Goal: Information Seeking & Learning: Understand process/instructions

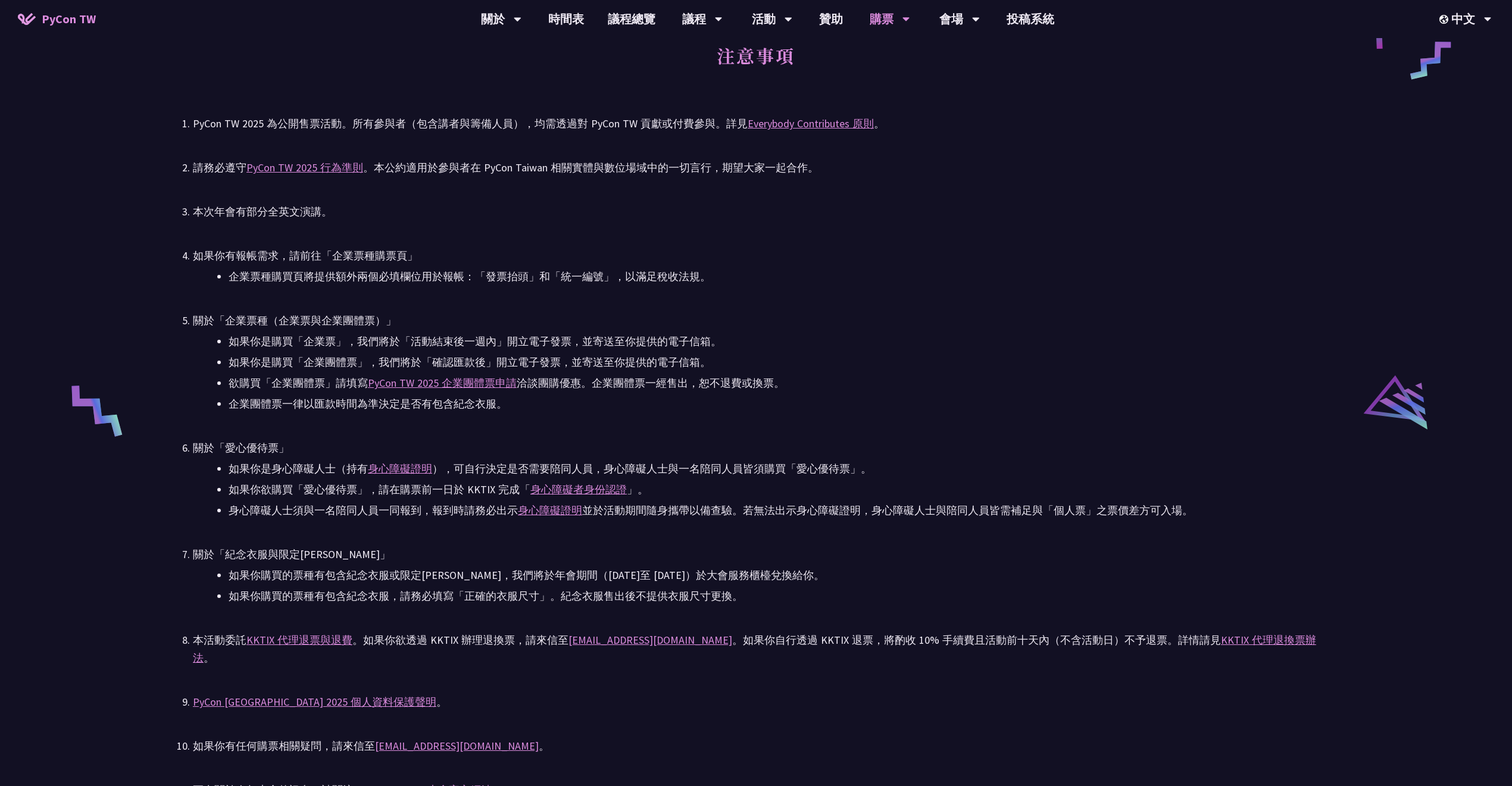
scroll to position [2380, 0]
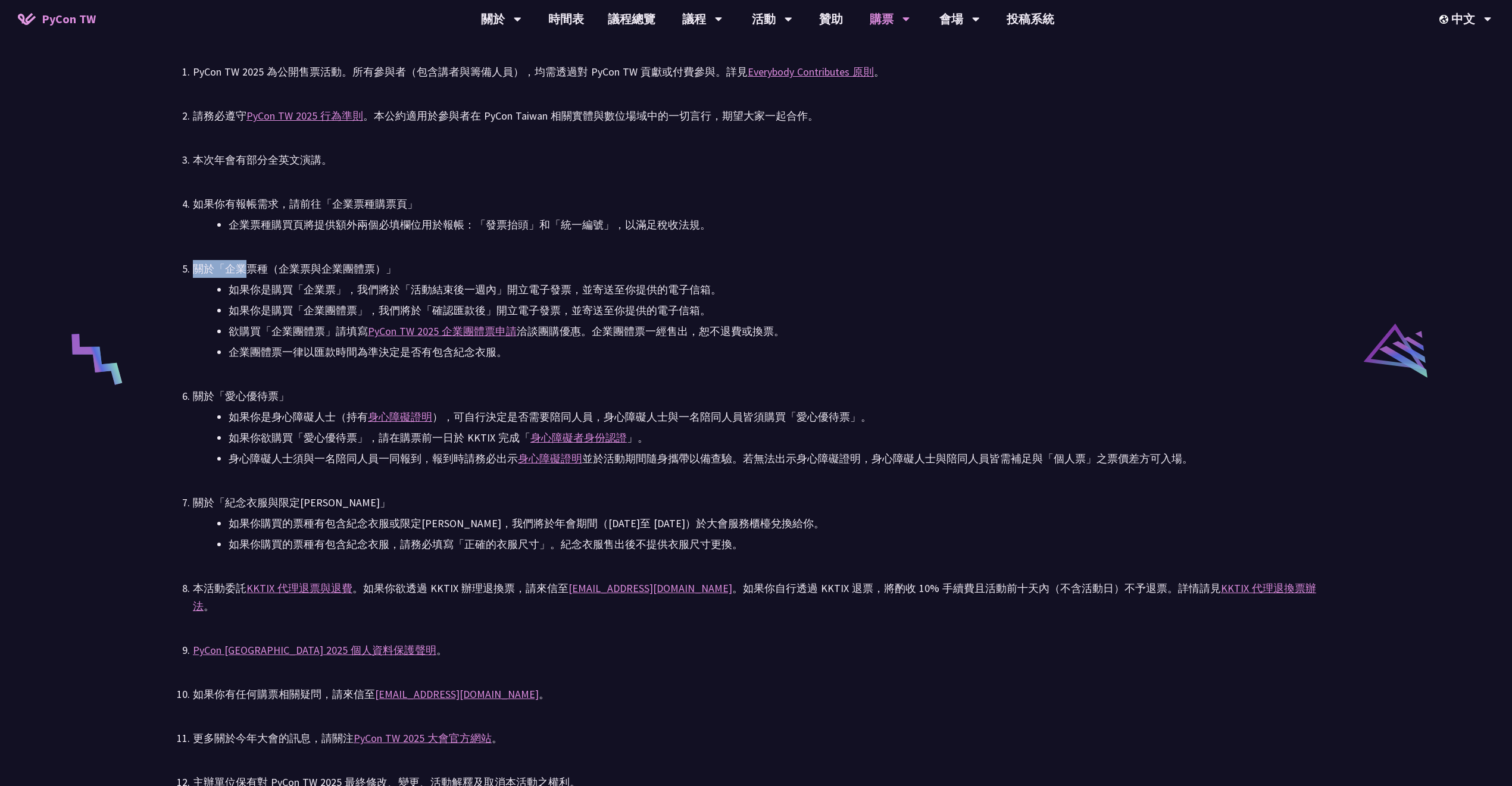
drag, startPoint x: 245, startPoint y: 265, endPoint x: 343, endPoint y: 257, distance: 98.3
click at [343, 257] on ul "PyCon TW 2025 為公開售票活動。所有參與者（包含講者與籌備人員），均需透過對 PyCon TW 貢獻或付費參與。詳見 Everybody Cont…" at bounding box center [756, 427] width 1126 height 729
click at [245, 296] on li "如果你是購買「企業票」，我們將於「活動結束後一週內」開立電子發票，並寄送至你提供的電子信箱。" at bounding box center [774, 289] width 1091 height 18
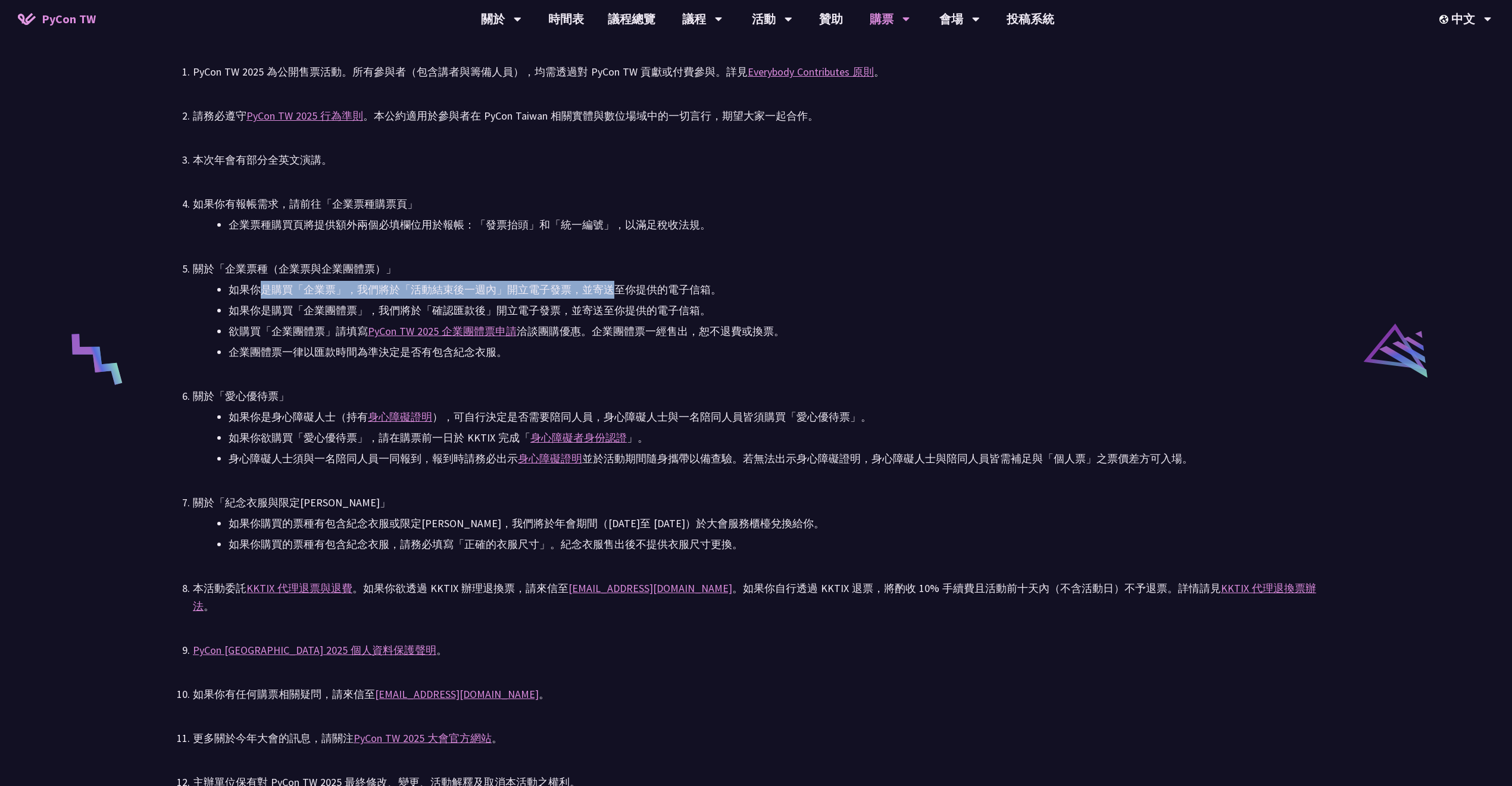
drag, startPoint x: 265, startPoint y: 291, endPoint x: 611, endPoint y: 284, distance: 346.1
click at [611, 284] on li "如果你是購買「企業票」，我們將於「活動結束後一週內」開立電子發票，並寄送至你提供的電子信箱。" at bounding box center [774, 289] width 1091 height 18
drag, startPoint x: 864, startPoint y: 275, endPoint x: 833, endPoint y: 274, distance: 31.0
click at [865, 275] on div "關於「企業票種（企業票與企業團體票）」" at bounding box center [756, 269] width 1126 height 18
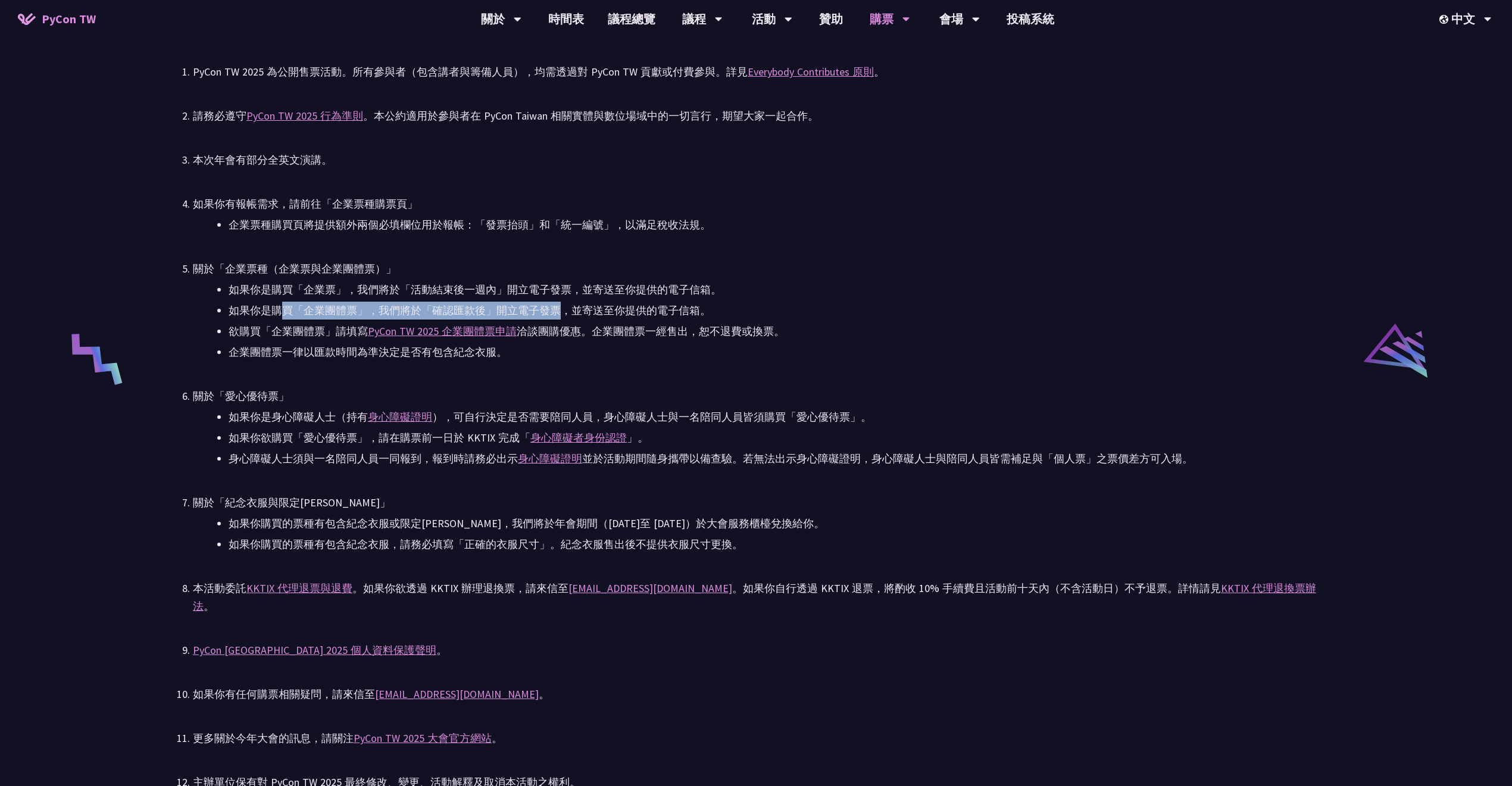
drag, startPoint x: 298, startPoint y: 318, endPoint x: 558, endPoint y: 305, distance: 260.3
click at [558, 305] on li "如果你是購買「企業團體票」，我們將於「確認匯款後」開立電子發票，並寄送至你提供的電子信箱。" at bounding box center [774, 311] width 1091 height 18
click at [905, 297] on li "如果你是購買「企業票」，我們將於「活動結束後一週內」開立電子發票，並寄送至你提供的電子信箱。" at bounding box center [774, 289] width 1091 height 18
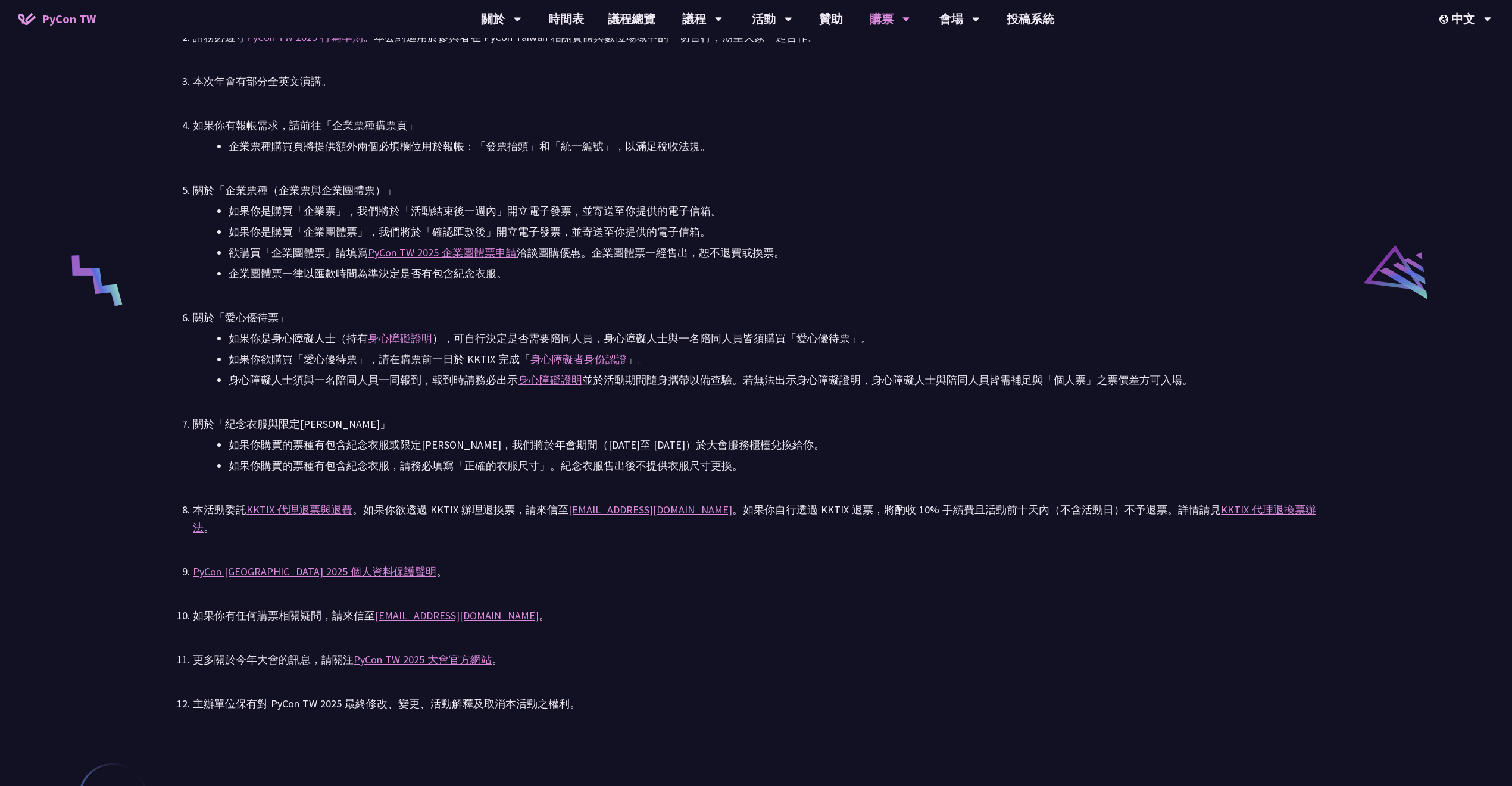
scroll to position [2459, 0]
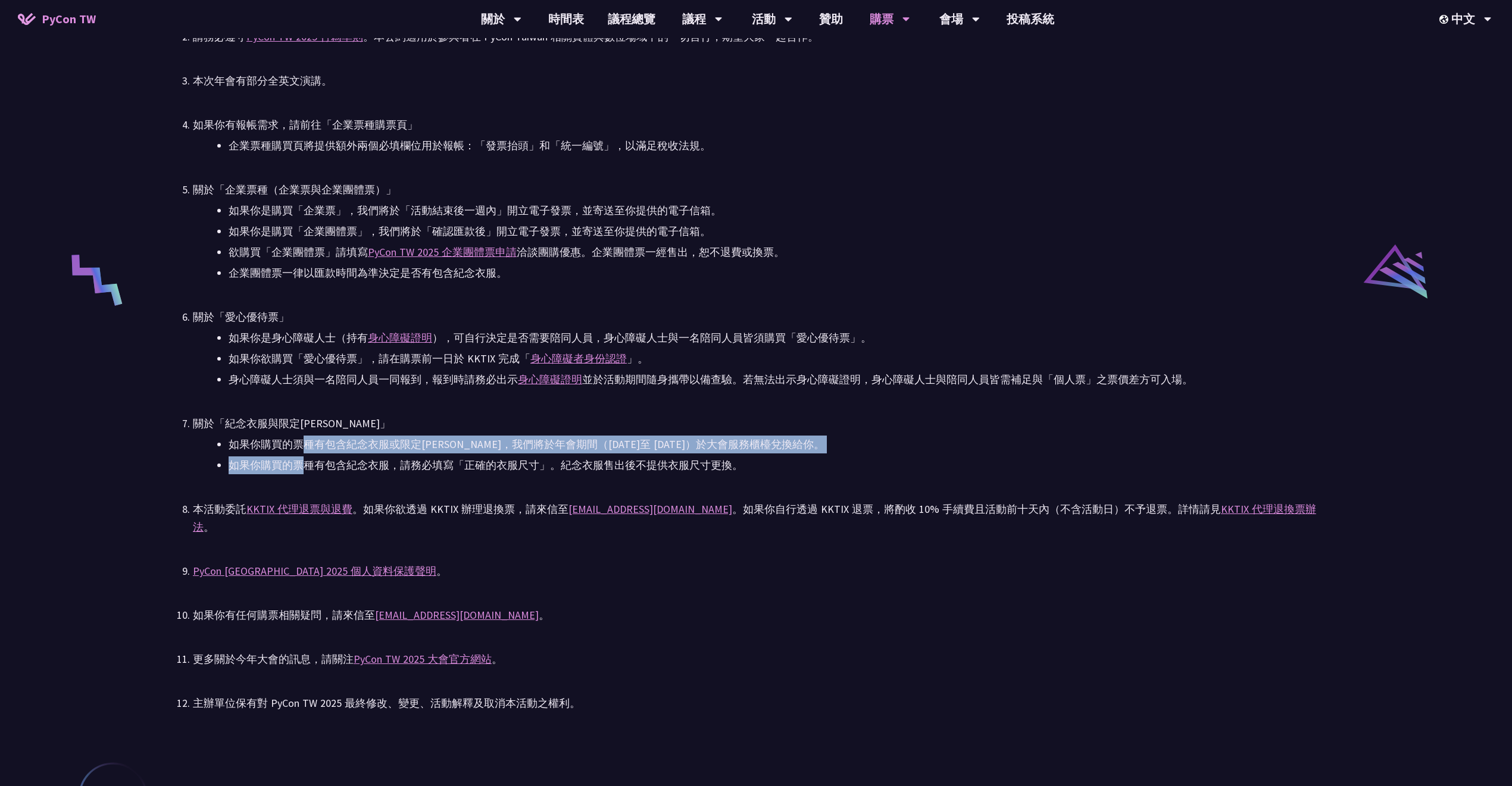
drag, startPoint x: 301, startPoint y: 433, endPoint x: 303, endPoint y: 468, distance: 35.1
click at [303, 468] on li "關於「紀念衣服與限定[PERSON_NAME]」 如果你購買的票種有包含紀念衣服或限定[PERSON_NAME]，我們將於年會期間（[DATE]至 [DATE…" at bounding box center [756, 444] width 1126 height 59
click at [905, 434] on li "關於「紀念衣服與限定[PERSON_NAME]」 如果你購買的票種有包含紀念衣服或限定[PERSON_NAME]，我們將於年會期間（[DATE]至 [DATE…" at bounding box center [756, 444] width 1126 height 59
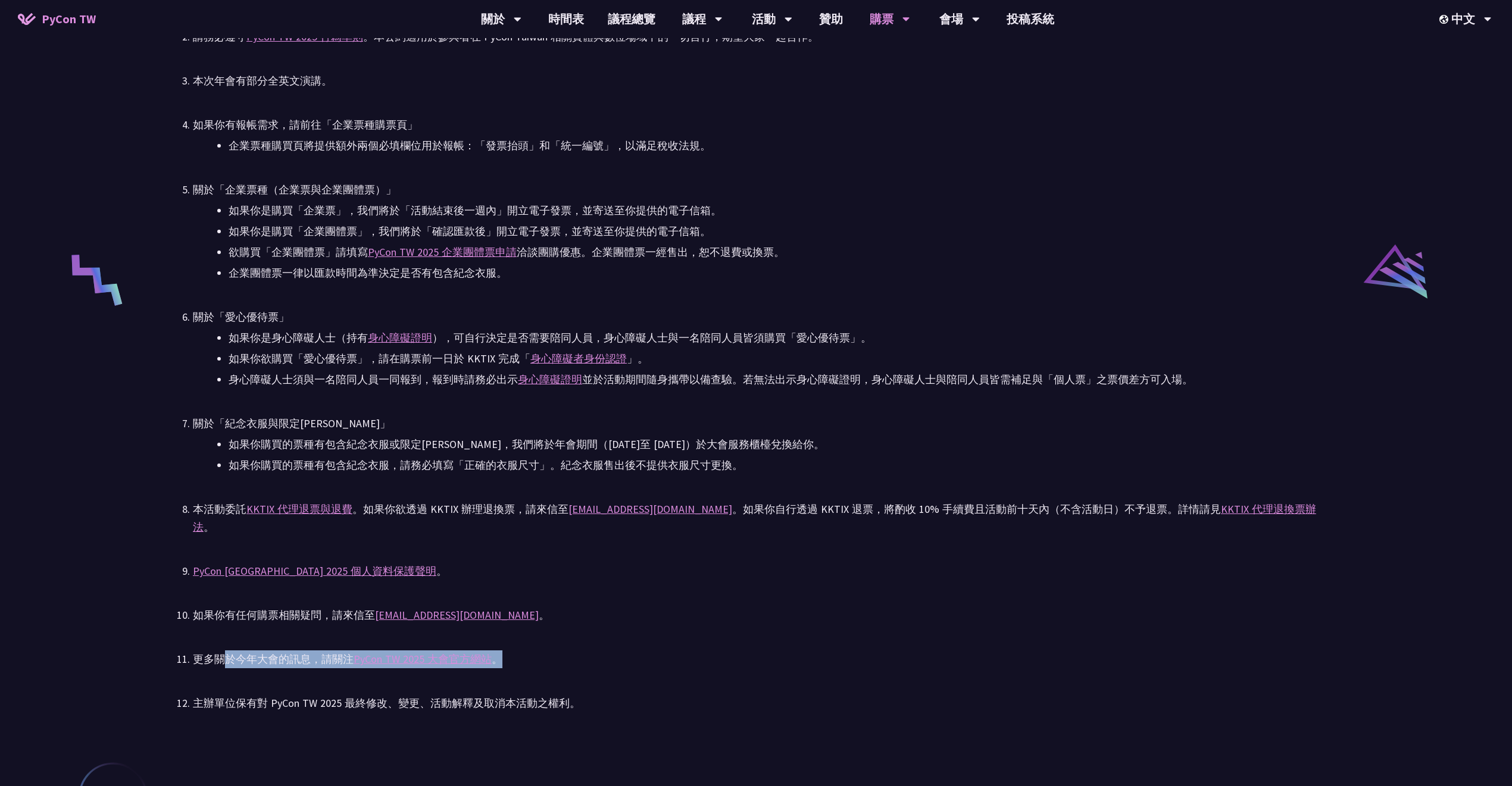
drag, startPoint x: 221, startPoint y: 638, endPoint x: 628, endPoint y: 615, distance: 407.6
click at [633, 650] on div "更多關於今年大會的訊息，請關注 PyCon TW 2025 大會官方網站 。" at bounding box center [756, 659] width 1126 height 18
click at [627, 613] on ul "PyCon TW 2025 為公開售票活動。所有參與者（包含講者與籌備人員），均需透過對 PyCon TW 貢獻或付費參與。詳見 Everybody Cont…" at bounding box center [756, 348] width 1126 height 729
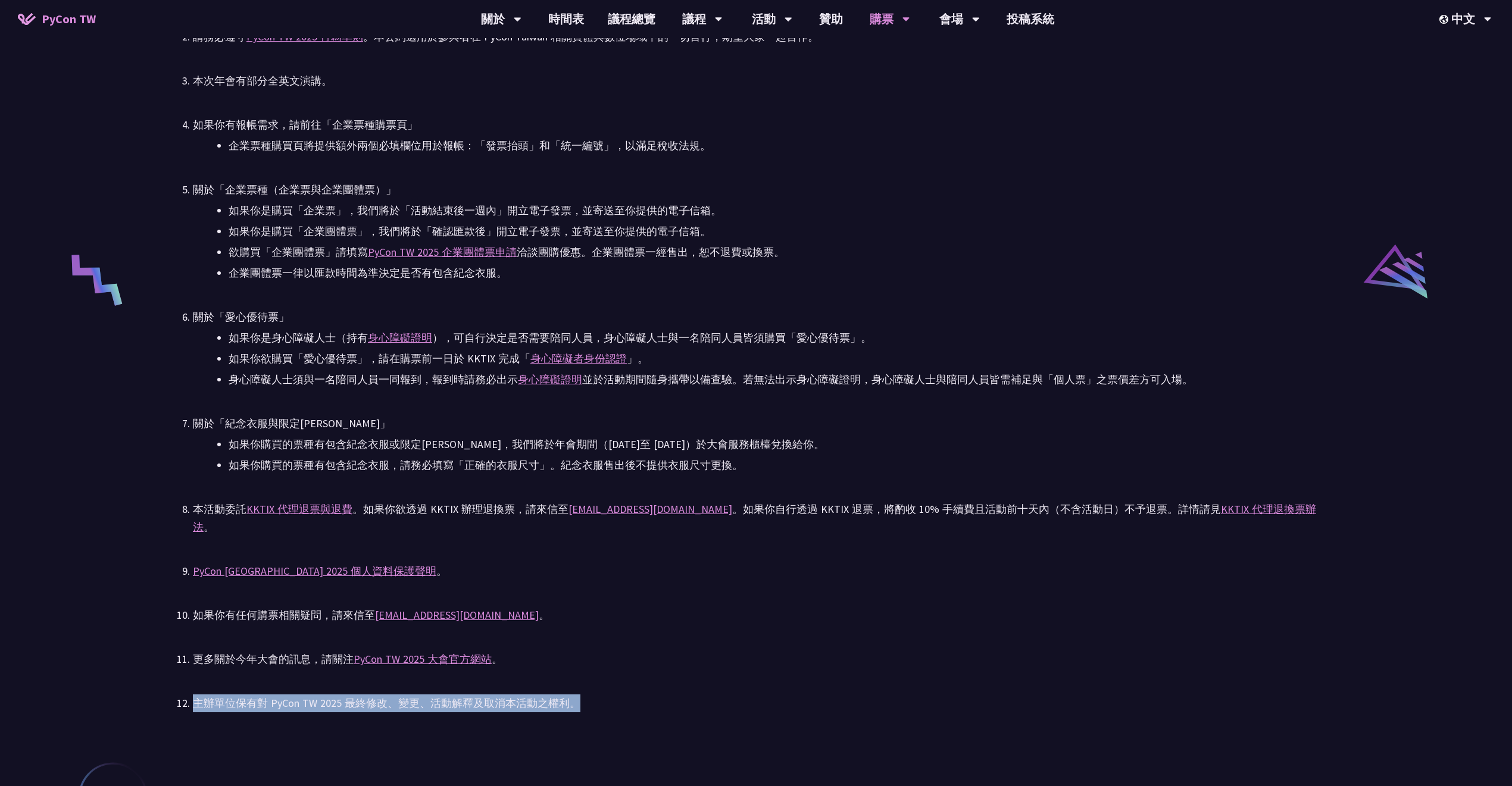
drag, startPoint x: 199, startPoint y: 679, endPoint x: 584, endPoint y: 675, distance: 385.0
click at [593, 694] on li "主辦單位保有對 PyCon TW 2025 最終修改、變更、活動解釋及取消本活動之權利。" at bounding box center [756, 703] width 1126 height 18
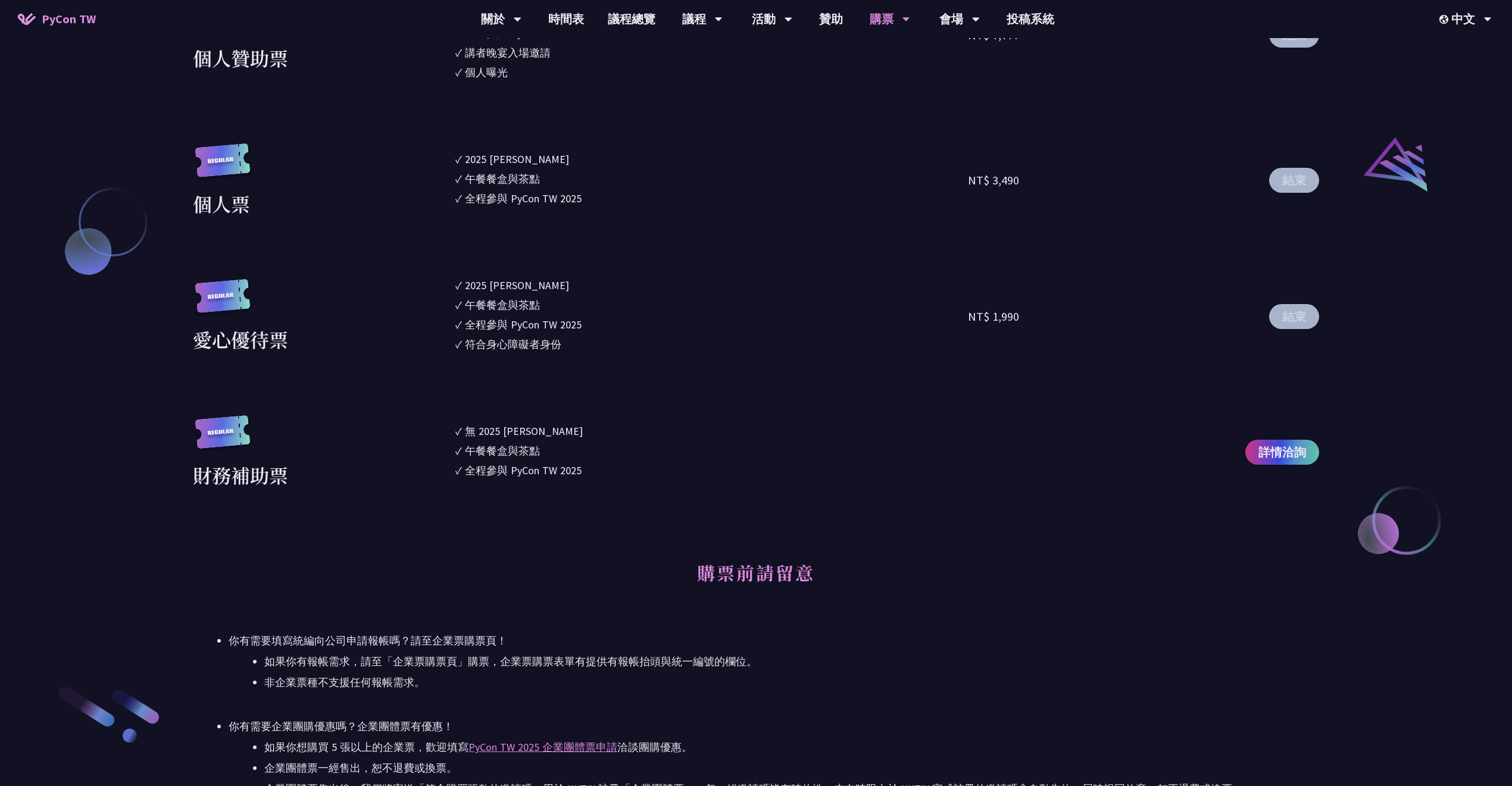
scroll to position [1507, 0]
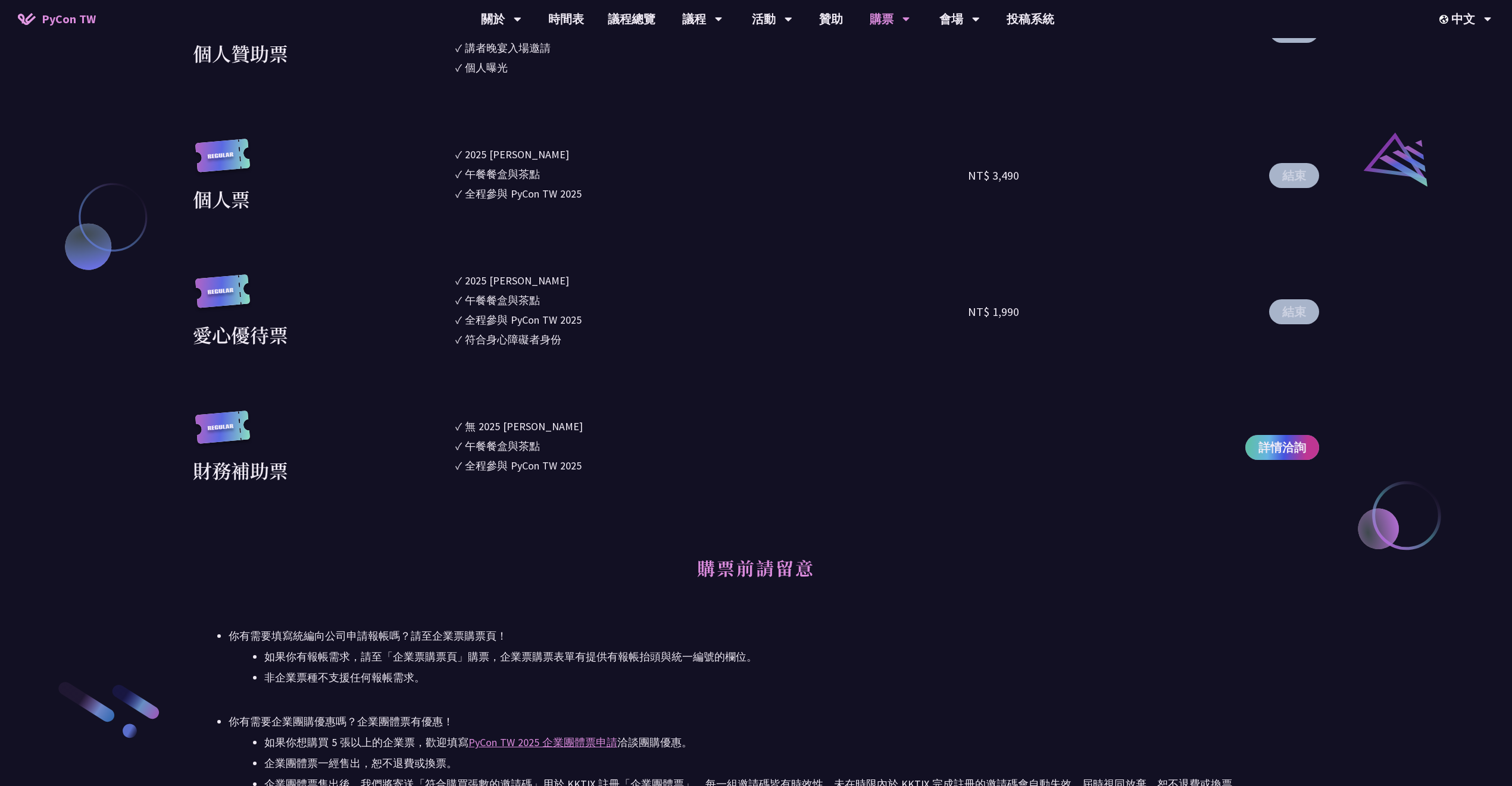
click at [1271, 439] on span "詳情洽詢" at bounding box center [1282, 447] width 48 height 18
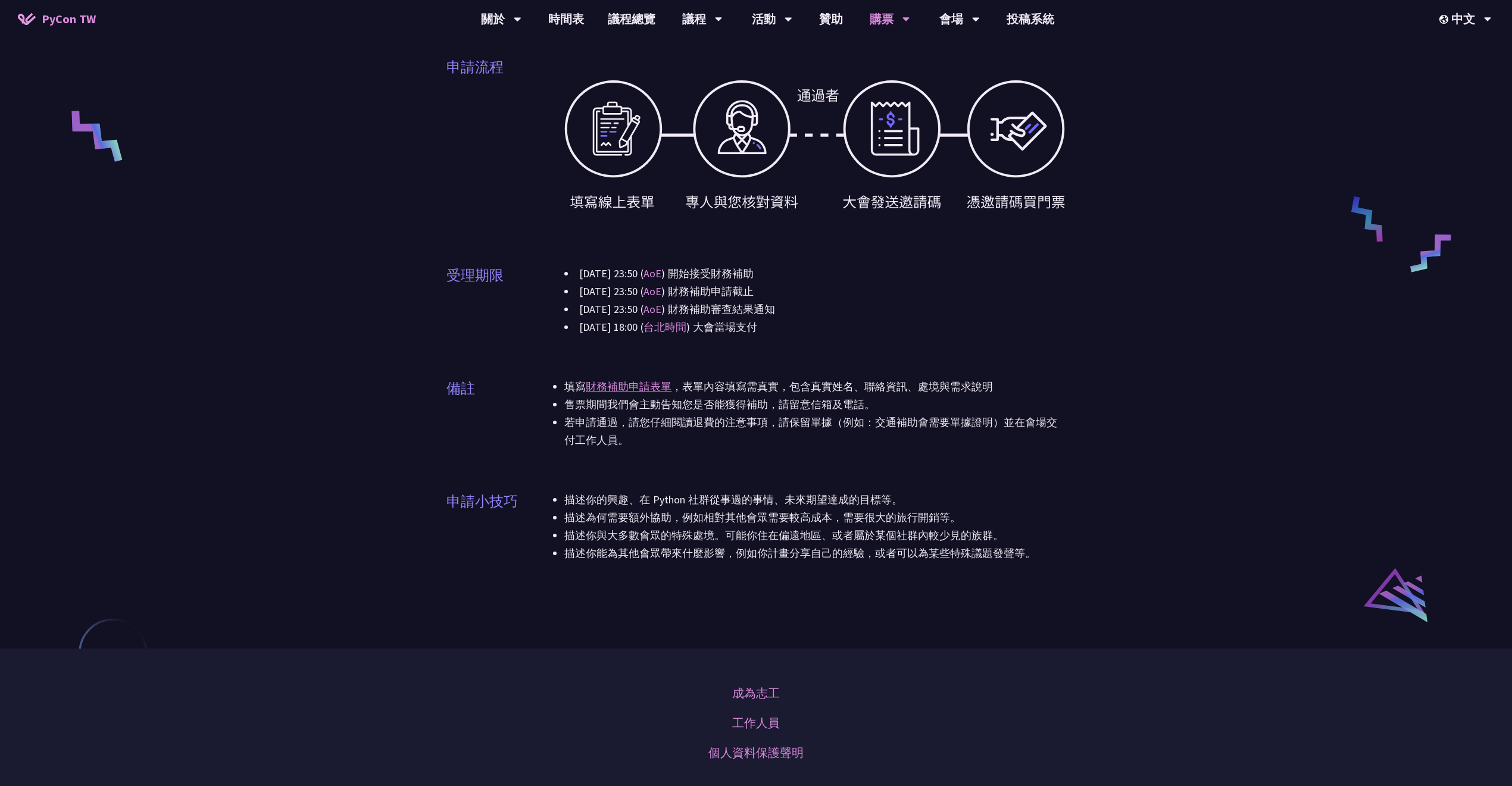
scroll to position [396, 0]
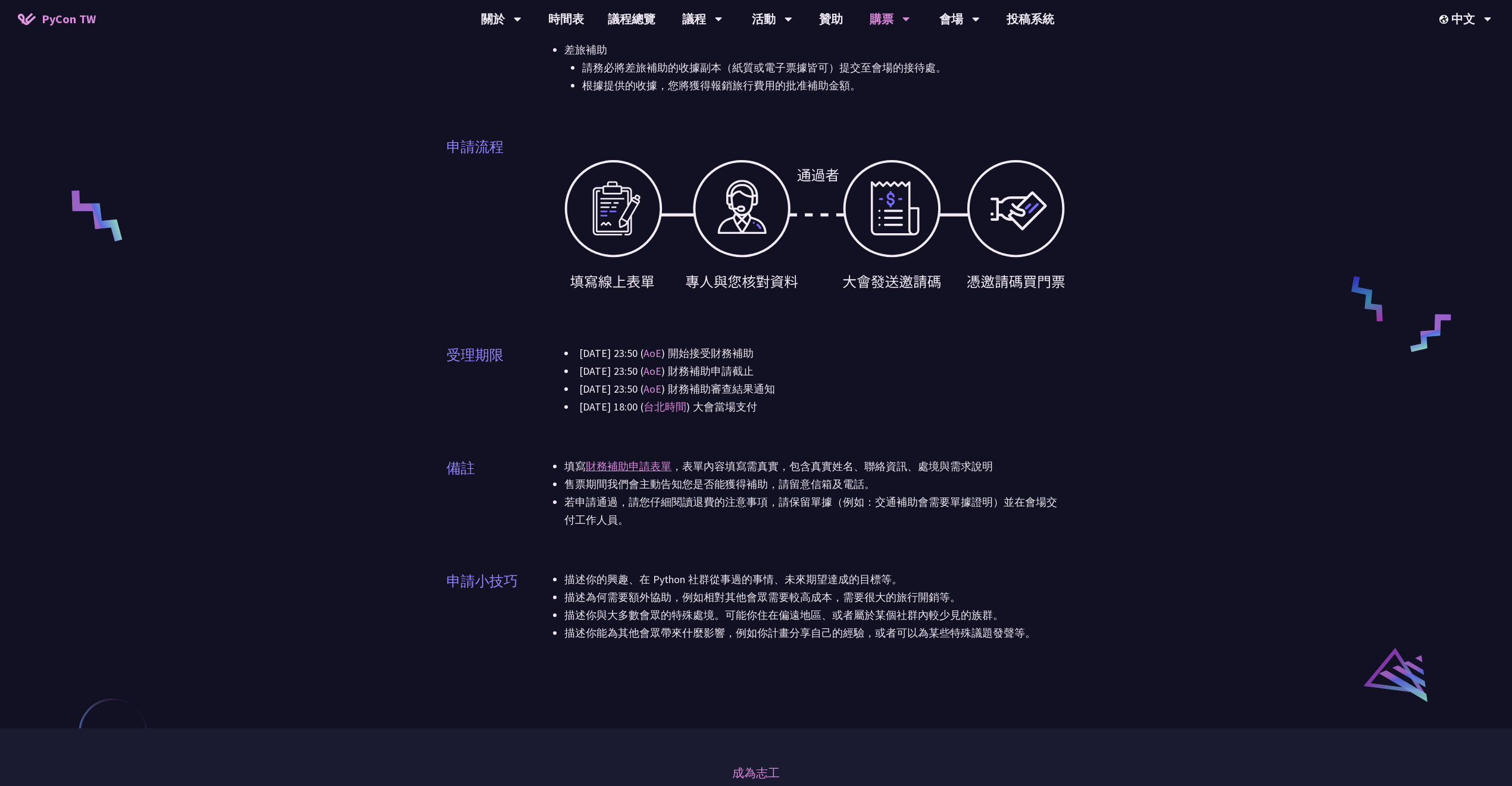
drag, startPoint x: 414, startPoint y: 212, endPoint x: 481, endPoint y: 29, distance: 194.9
click at [414, 212] on div "財務補助說明 財務補助方案採取審核制，所以請有需求的朋友主動與我們聯絡，我們收到所有申請後會根據預算及申請者狀況等因素，決定是否給予補助以及其資源多寡。由於會…" at bounding box center [756, 166] width 1512 height 1125
